Goal: Check status: Check status

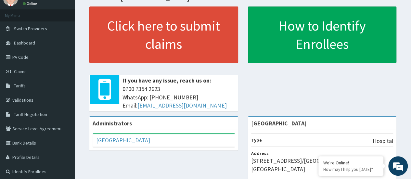
scroll to position [19, 0]
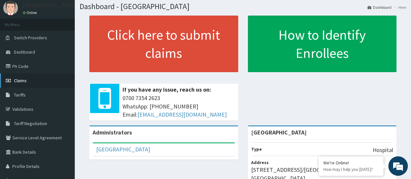
click at [29, 81] on link "Claims" at bounding box center [37, 81] width 75 height 14
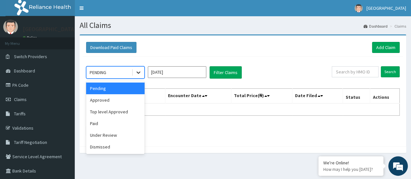
click at [140, 74] on icon at bounding box center [138, 72] width 7 height 7
click at [124, 103] on div "Approved" at bounding box center [115, 100] width 59 height 12
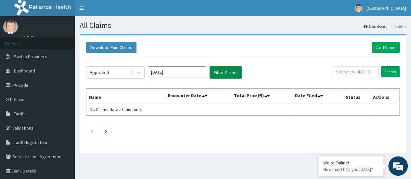
click at [229, 77] on button "Filter Claims" at bounding box center [226, 72] width 32 height 12
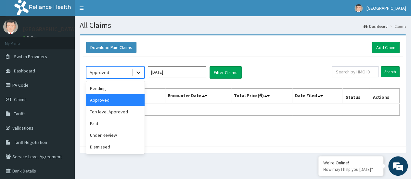
click at [140, 74] on icon at bounding box center [138, 72] width 7 height 7
drag, startPoint x: 107, startPoint y: 115, endPoint x: 116, endPoint y: 112, distance: 9.6
click at [116, 112] on div "Top level Approved" at bounding box center [115, 112] width 59 height 12
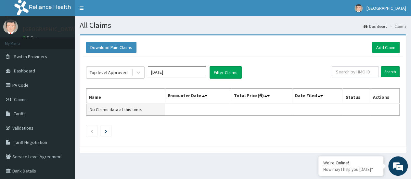
click at [116, 112] on span "No Claims data at this time." at bounding box center [116, 110] width 52 height 6
click at [239, 73] on button "Filter Claims" at bounding box center [226, 72] width 32 height 12
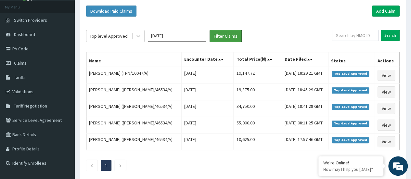
scroll to position [37, 0]
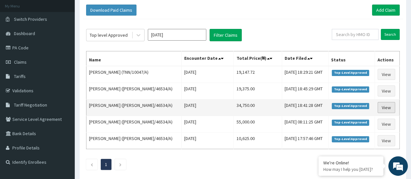
click at [386, 106] on link "View" at bounding box center [387, 107] width 18 height 11
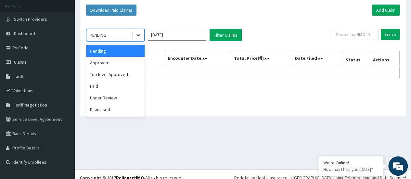
click at [137, 34] on icon at bounding box center [138, 35] width 7 height 7
click at [112, 71] on div "Top level Approved" at bounding box center [115, 75] width 59 height 12
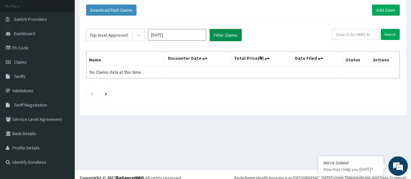
click at [224, 36] on button "Filter Claims" at bounding box center [226, 35] width 32 height 12
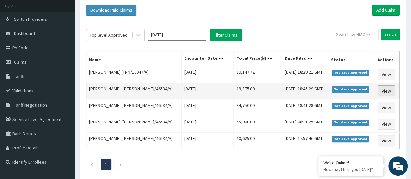
click at [389, 91] on link "View" at bounding box center [387, 91] width 18 height 11
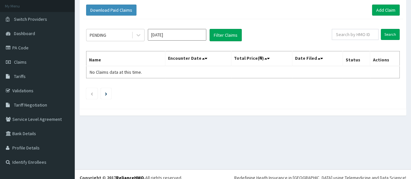
scroll to position [37, 0]
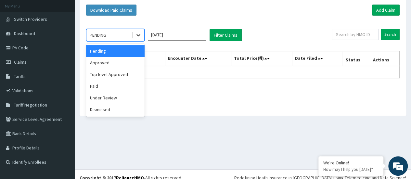
click at [134, 35] on div at bounding box center [139, 35] width 12 height 12
click at [113, 74] on div "Top level Approved" at bounding box center [115, 75] width 59 height 12
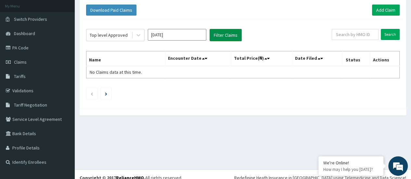
click at [221, 34] on button "Filter Claims" at bounding box center [226, 35] width 32 height 12
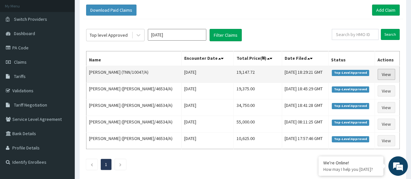
click at [385, 71] on link "View" at bounding box center [387, 74] width 18 height 11
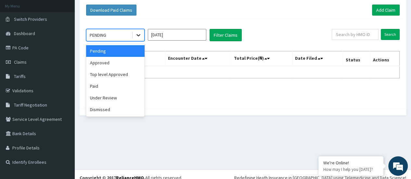
click at [136, 36] on icon at bounding box center [138, 35] width 7 height 7
click at [122, 72] on div "Top level Approved" at bounding box center [115, 75] width 59 height 12
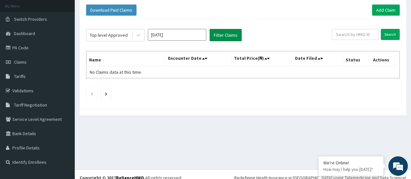
click at [222, 34] on button "Filter Claims" at bounding box center [226, 35] width 32 height 12
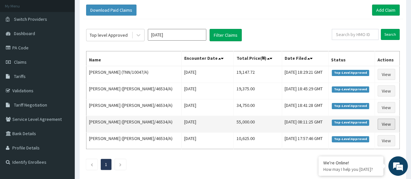
click at [387, 120] on link "View" at bounding box center [387, 124] width 18 height 11
